Goal: Contribute content: Contribute content

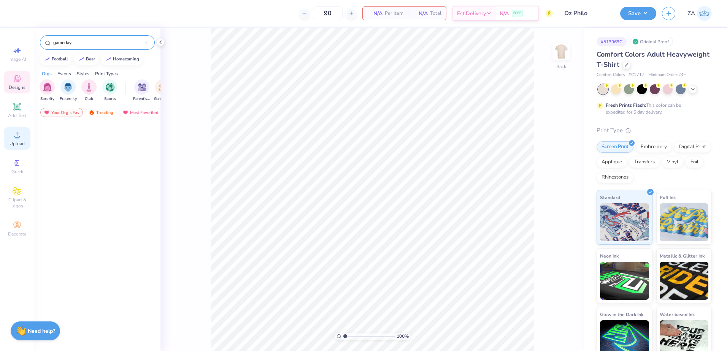
scroll to position [1198, 0]
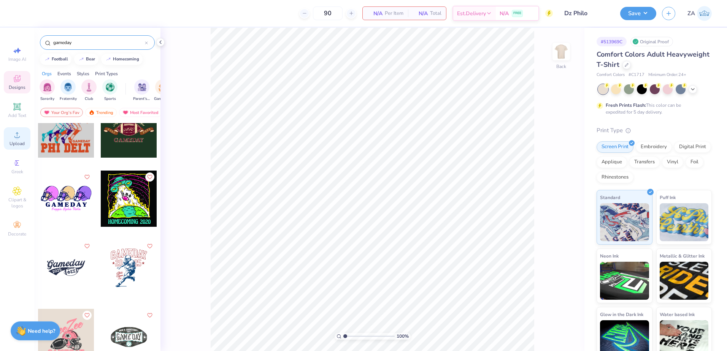
click at [16, 138] on circle at bounding box center [17, 137] width 4 height 4
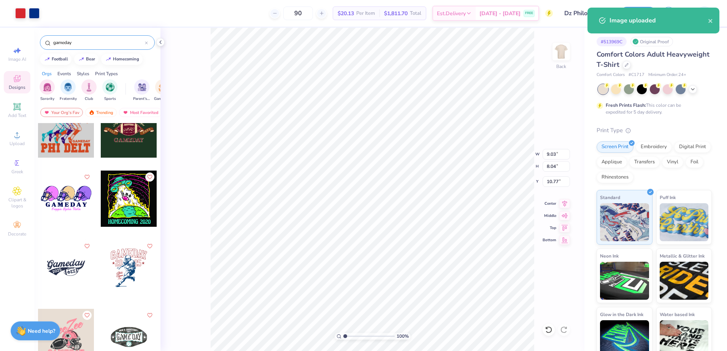
type input "9.03"
type input "8.04"
type input "4.46"
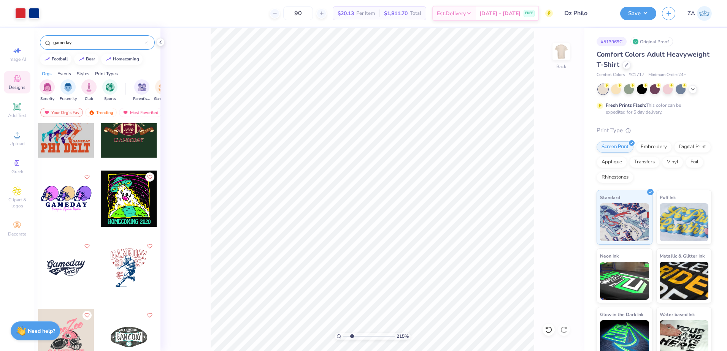
drag, startPoint x: 347, startPoint y: 336, endPoint x: 351, endPoint y: 336, distance: 5.0
type input "2.3"
click at [351, 336] on input "range" at bounding box center [368, 336] width 51 height 7
click at [17, 103] on icon at bounding box center [17, 106] width 9 height 9
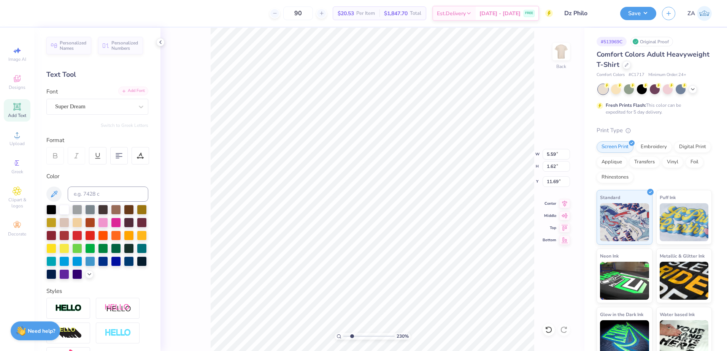
click at [131, 89] on div "Add Font" at bounding box center [133, 91] width 30 height 9
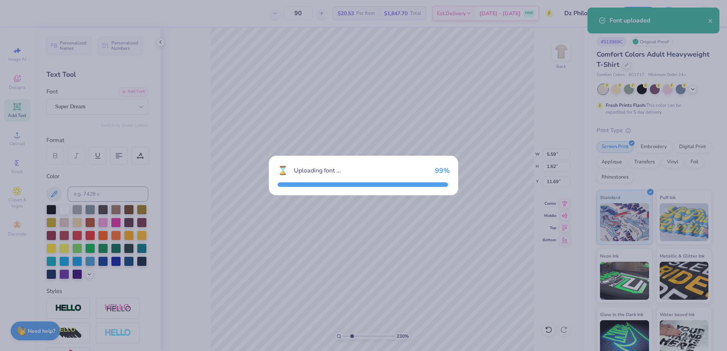
type input "5.99"
type input "1.72"
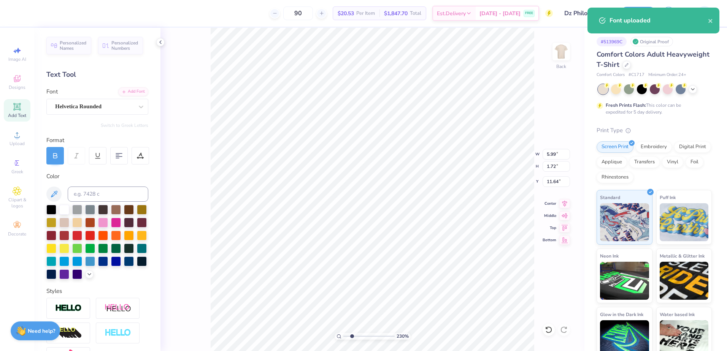
type input "13.39"
type input "2.88"
type input "0.83"
type input "13.59"
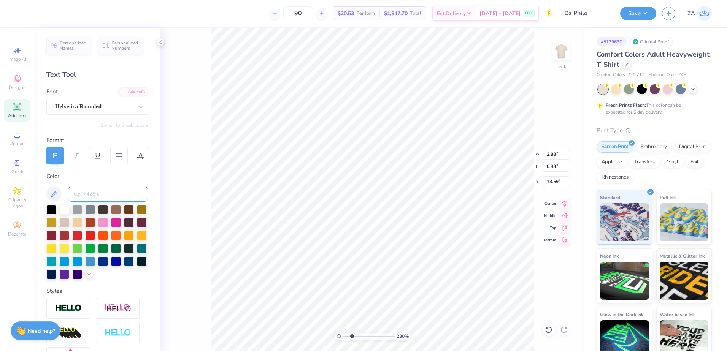
click at [101, 195] on input at bounding box center [108, 194] width 81 height 15
type input "287"
type input "1.71"
click at [348, 337] on input "range" at bounding box center [368, 336] width 51 height 7
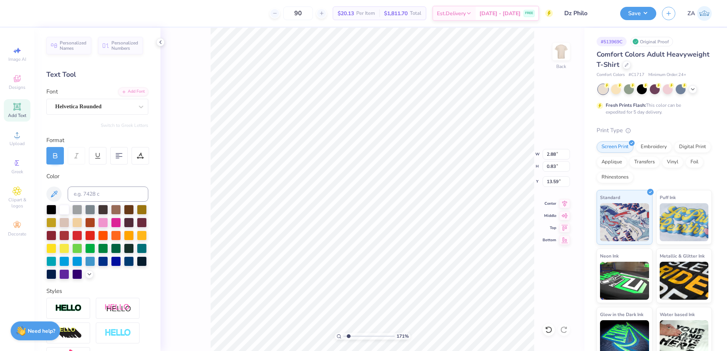
type textarea "FLAG FOOTBALL"
type input "15.24"
paste textarea "[GEOGRAPHIC_DATA][PERSON_NAME]"
type textarea "[GEOGRAPHIC_DATA][PERSON_NAME]"
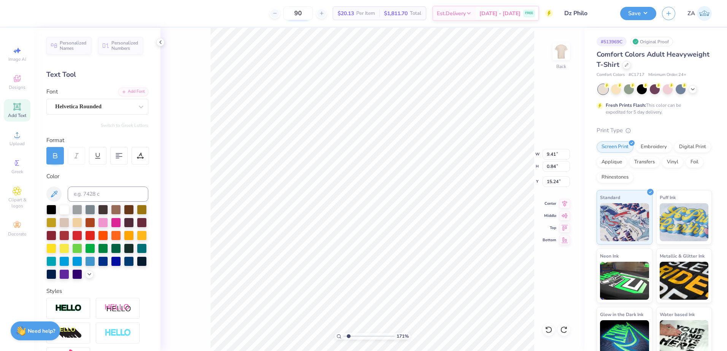
scroll to position [6, 5]
type input "14.17"
type input "0.72"
type input "15.29"
type input "6.72"
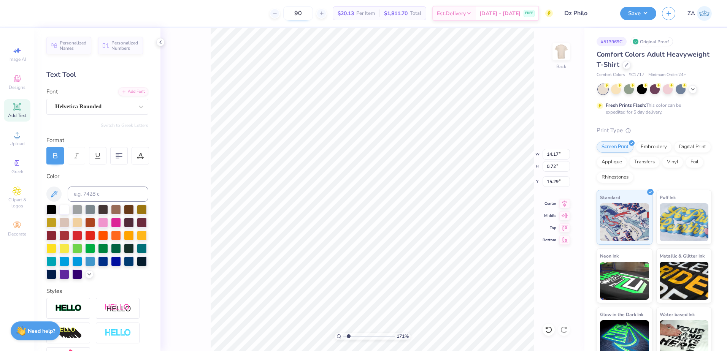
type input "0.34"
type input "15.67"
type input "15.00"
type input "2.3"
click at [351, 336] on input "range" at bounding box center [368, 336] width 51 height 7
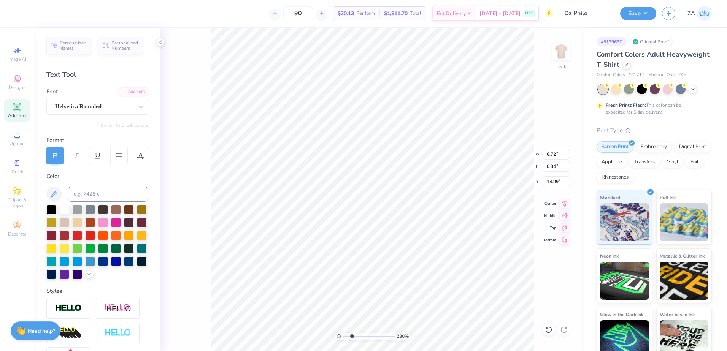
scroll to position [6, 4]
type input "16.17"
type textarea "W"
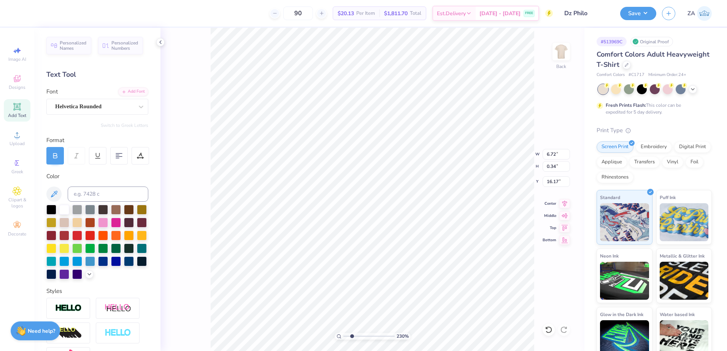
type textarea "TM"
type input "0.65"
type input "0.33"
type input "16.18"
type input "0.27"
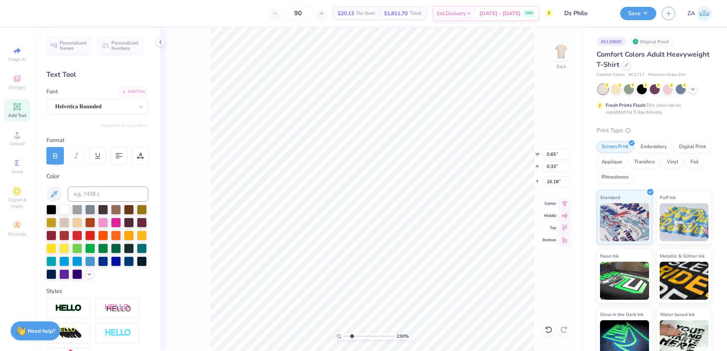
type input "0.14"
type input "16.37"
type input "0.53"
type input "0.27"
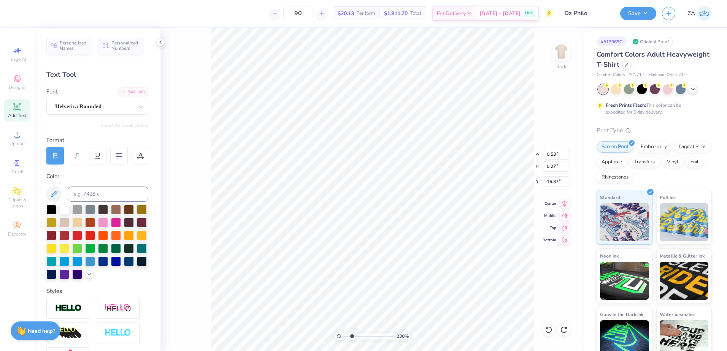
type input "0.14"
type input "15.02"
click at [353, 336] on input "range" at bounding box center [368, 336] width 51 height 7
type input "3.5"
click at [358, 336] on input "range" at bounding box center [368, 336] width 51 height 7
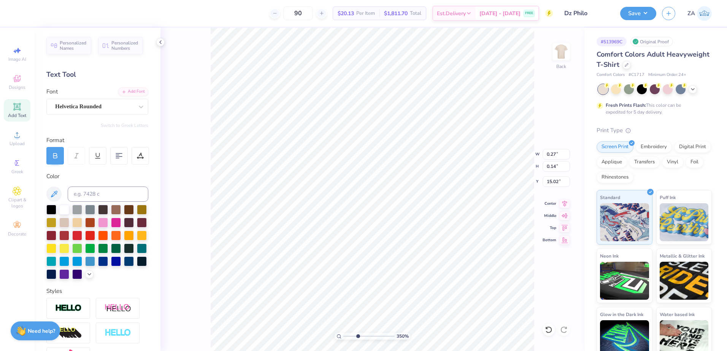
scroll to position [6, 1]
type input "14.99"
drag, startPoint x: 358, startPoint y: 336, endPoint x: 347, endPoint y: 335, distance: 11.0
type input "1.34"
click at [347, 335] on input "range" at bounding box center [368, 336] width 51 height 7
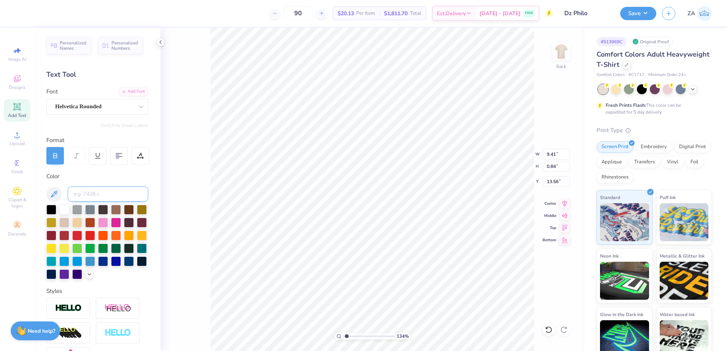
click at [111, 193] on input at bounding box center [108, 194] width 81 height 15
type input "1795"
type input "14.40"
drag, startPoint x: 346, startPoint y: 335, endPoint x: 355, endPoint y: 332, distance: 9.5
type input "2.97"
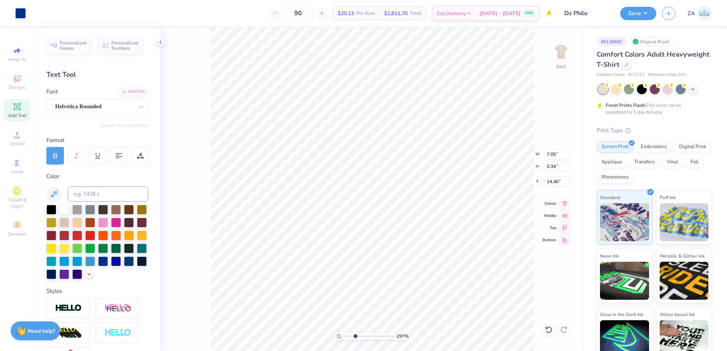
click at [355, 333] on input "range" at bounding box center [368, 336] width 51 height 7
type input "14.51"
drag, startPoint x: 354, startPoint y: 336, endPoint x: 345, endPoint y: 334, distance: 8.5
type input "1.11"
click at [345, 334] on input "range" at bounding box center [368, 336] width 51 height 7
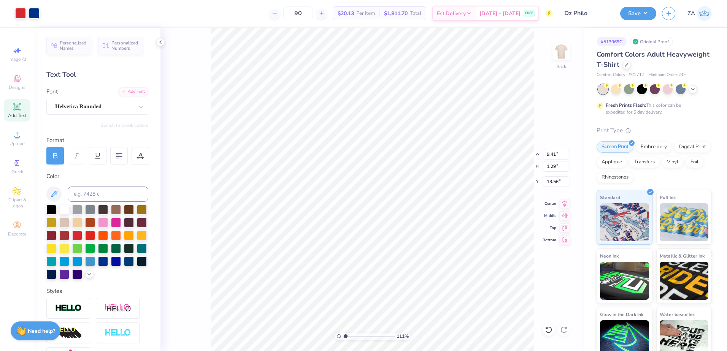
type input "7.81"
type input "1.07"
type input "12.82"
type input "6.65"
type input "0.91"
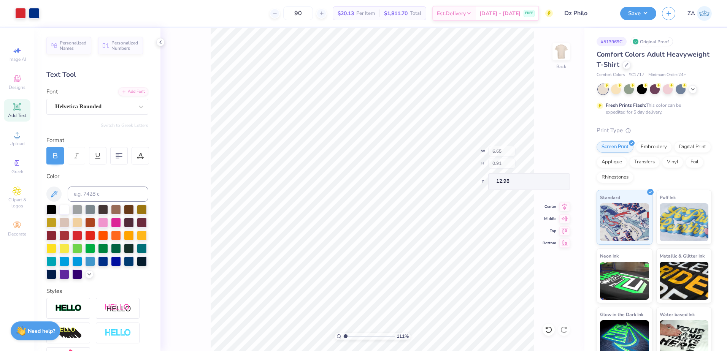
type input "12.75"
click at [545, 152] on input "9.03" at bounding box center [555, 154] width 27 height 11
drag, startPoint x: 554, startPoint y: 154, endPoint x: 558, endPoint y: 154, distance: 4.6
click at [558, 154] on input "9.03" at bounding box center [555, 154] width 27 height 11
type input "12.00"
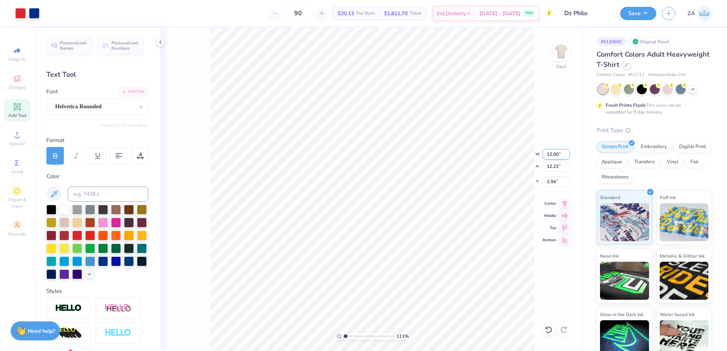
type input "12.23"
drag, startPoint x: 546, startPoint y: 182, endPoint x: 557, endPoint y: 183, distance: 11.8
click at [557, 183] on input "2.94" at bounding box center [555, 181] width 27 height 11
type input "3.00"
click at [643, 11] on button "Save" at bounding box center [638, 12] width 36 height 13
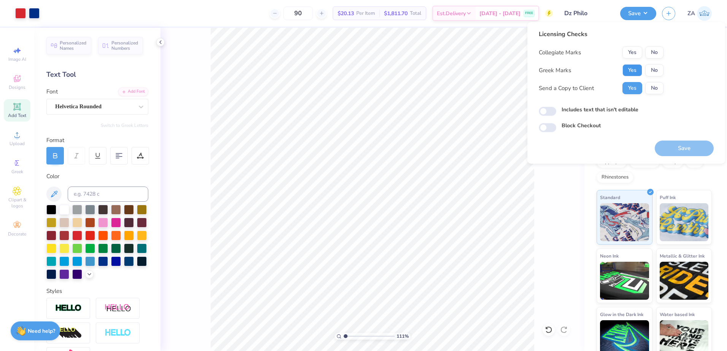
click at [628, 70] on button "Yes" at bounding box center [632, 70] width 20 height 12
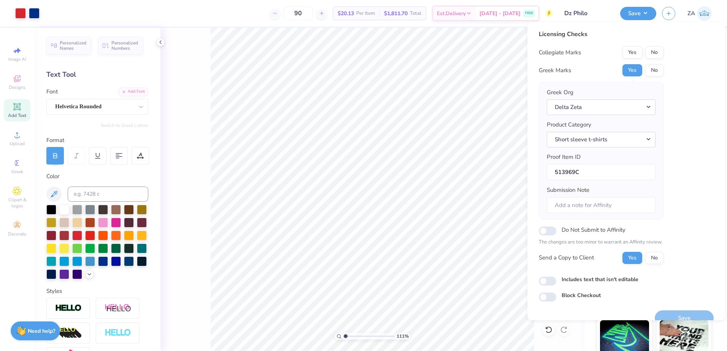
click at [656, 52] on button "No" at bounding box center [654, 52] width 18 height 12
click at [671, 313] on button "Save" at bounding box center [683, 318] width 59 height 16
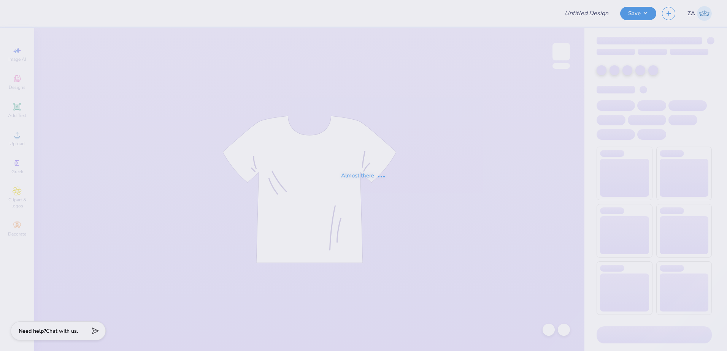
type input "Dz Philo"
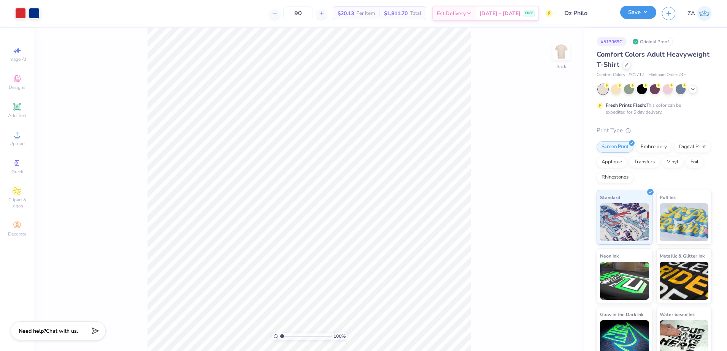
click at [647, 17] on button "Save" at bounding box center [638, 12] width 36 height 13
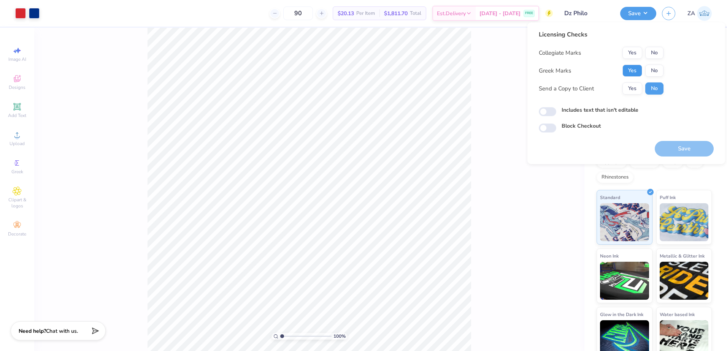
click at [631, 73] on button "Yes" at bounding box center [632, 71] width 20 height 12
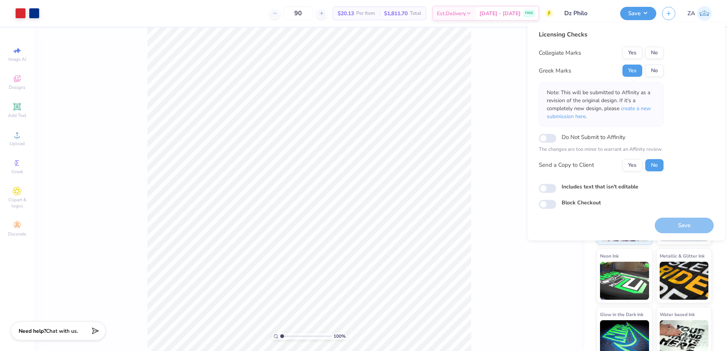
click at [631, 55] on button "Yes" at bounding box center [632, 53] width 20 height 12
click at [679, 221] on button "Save" at bounding box center [683, 226] width 59 height 16
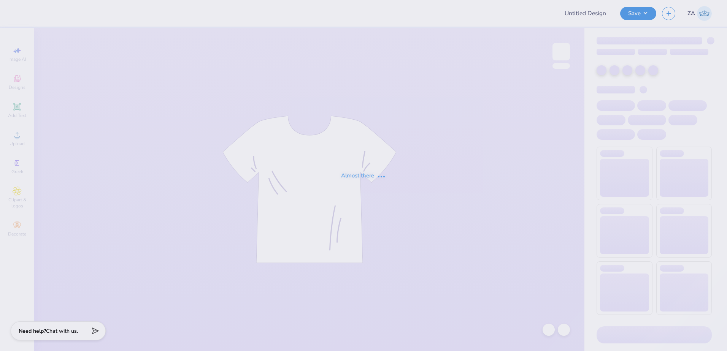
type input "Two Steppin 25"
